Goal: Information Seeking & Learning: Learn about a topic

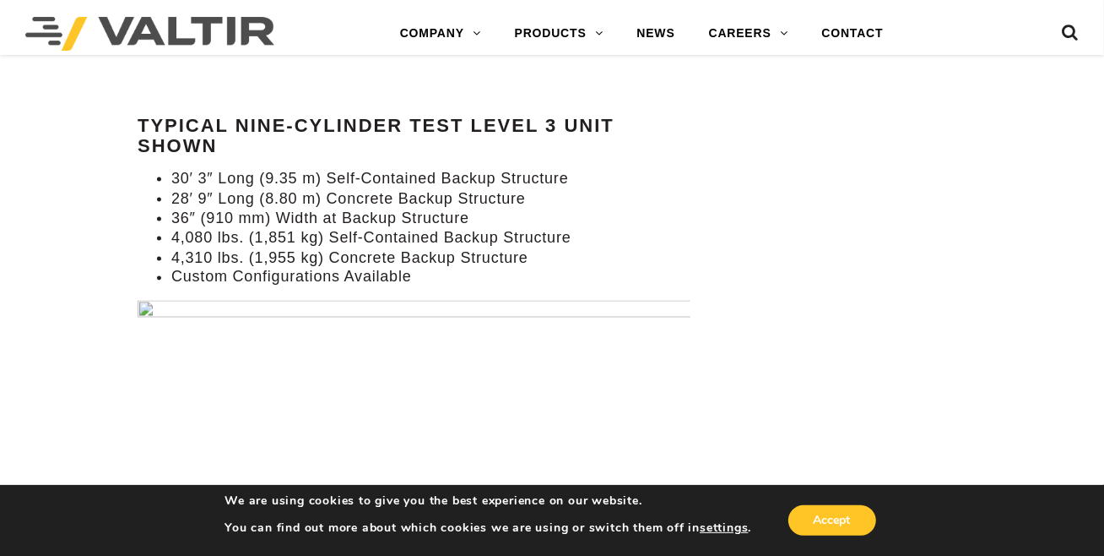
scroll to position [1572, 0]
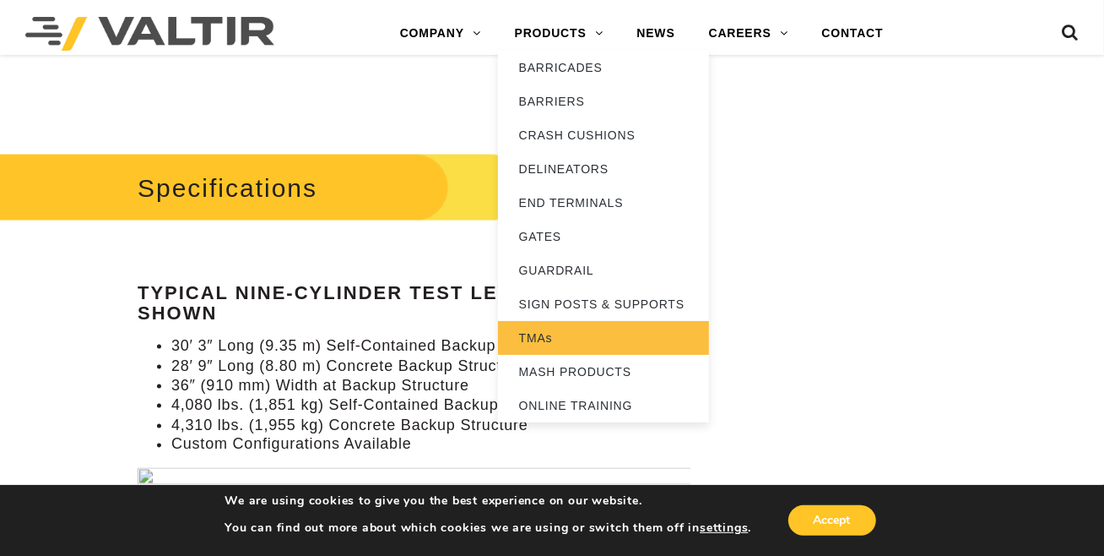
click at [565, 337] on link "TMAs" at bounding box center [603, 338] width 211 height 34
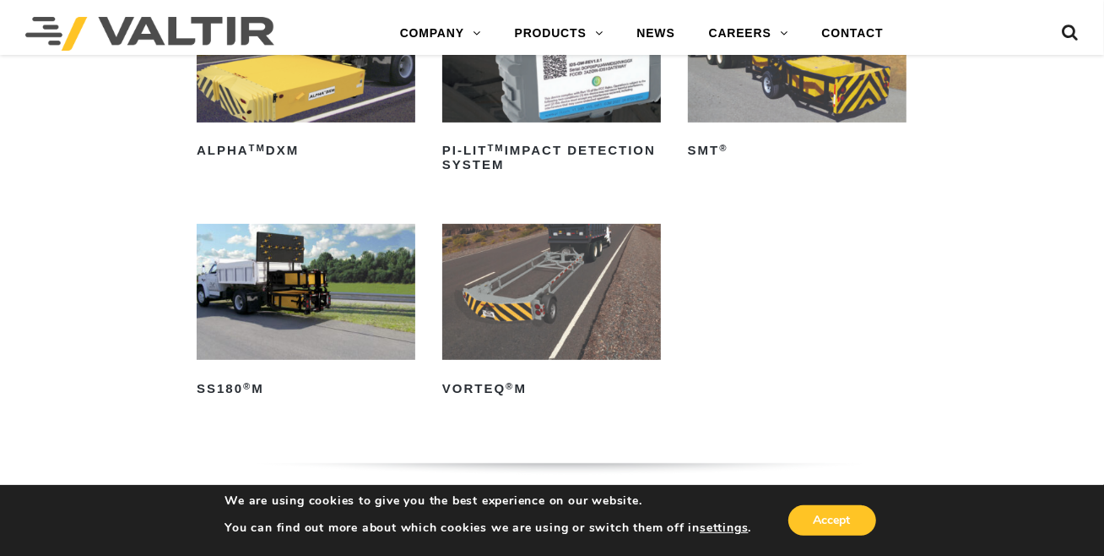
scroll to position [174, 0]
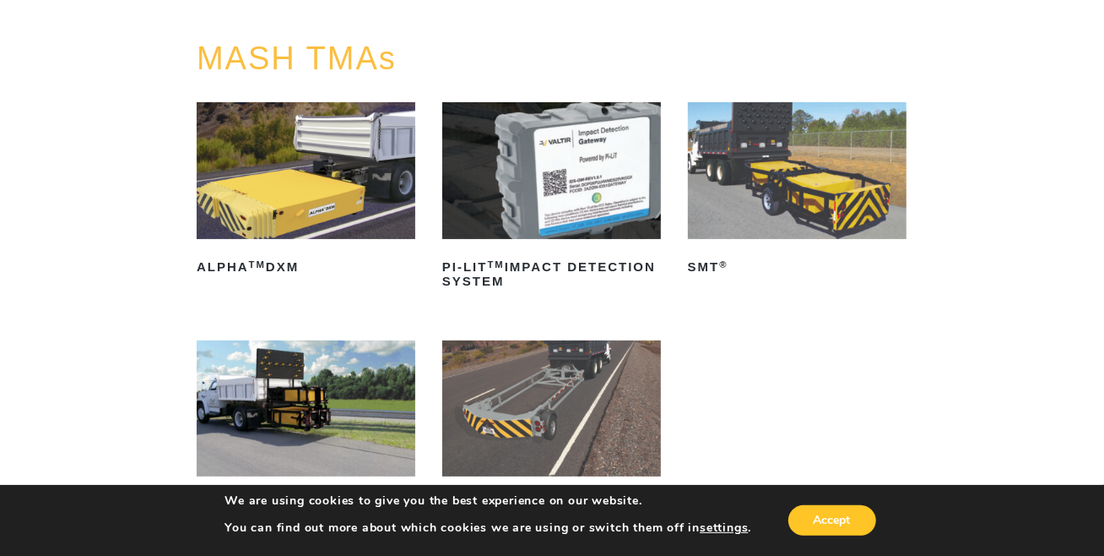
click at [790, 187] on img at bounding box center [797, 170] width 219 height 137
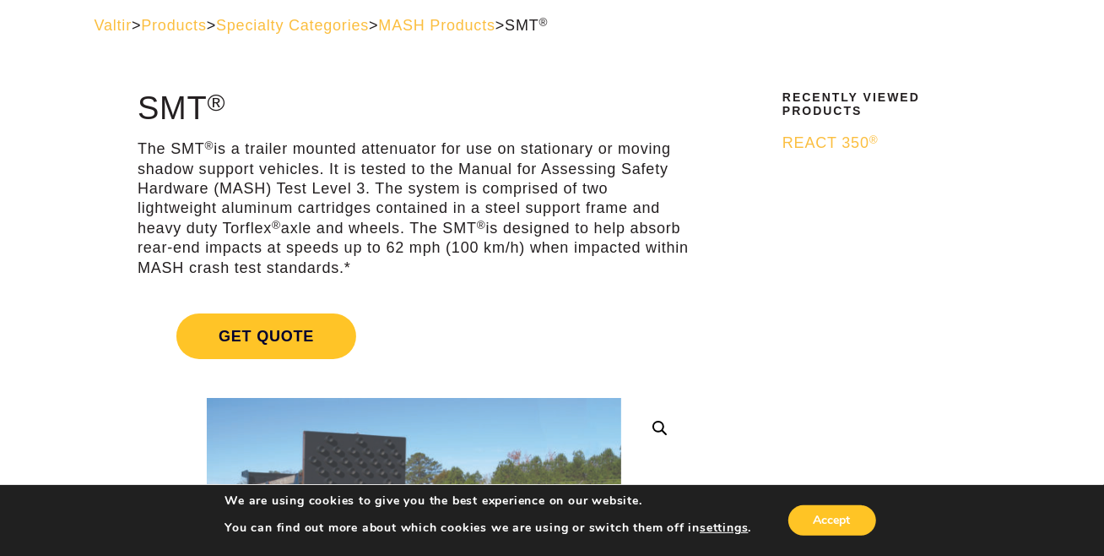
scroll to position [68, 0]
